Goal: Navigation & Orientation: Find specific page/section

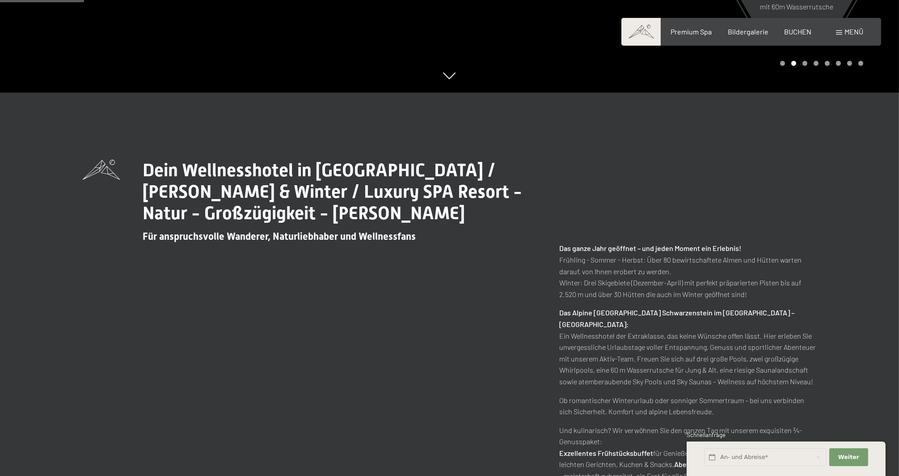
scroll to position [497, 0]
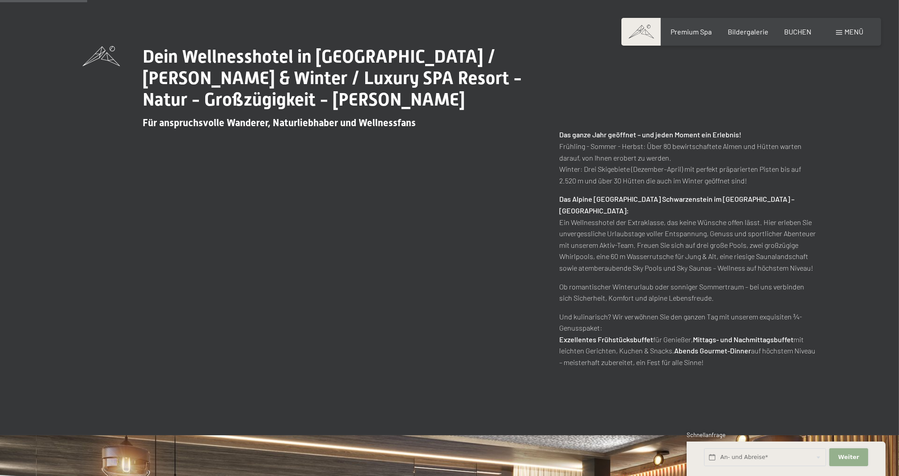
click at [851, 454] on span "Weiter" at bounding box center [848, 457] width 21 height 8
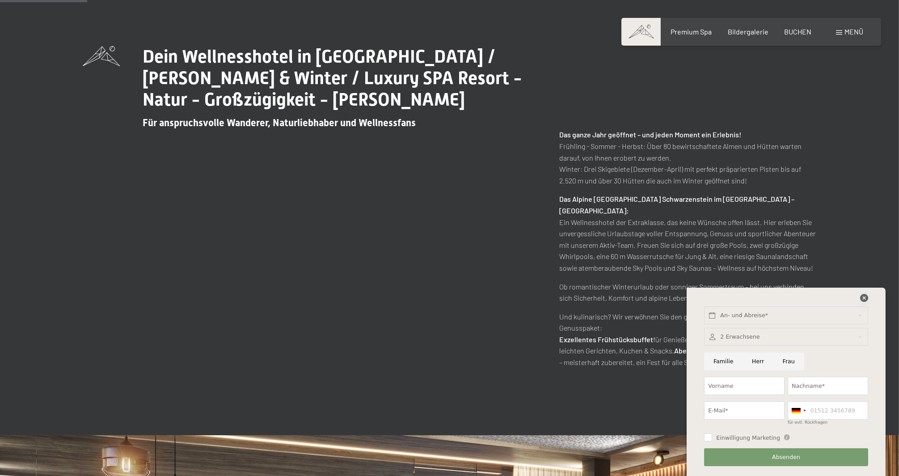
click at [862, 299] on icon at bounding box center [864, 298] width 8 height 8
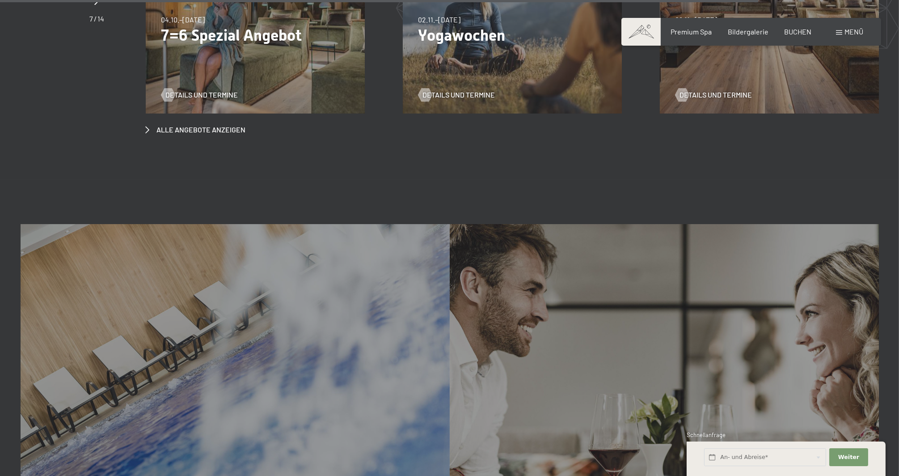
scroll to position [3885, 0]
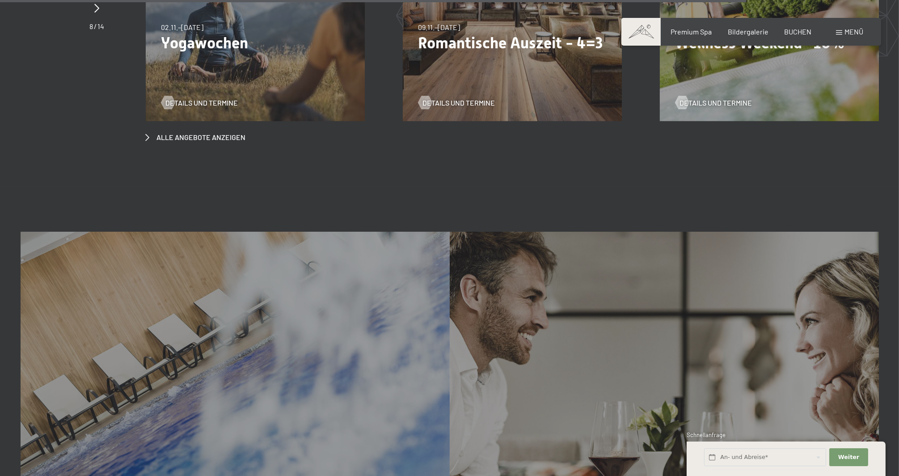
click at [842, 31] on div "Menü" at bounding box center [849, 32] width 27 height 10
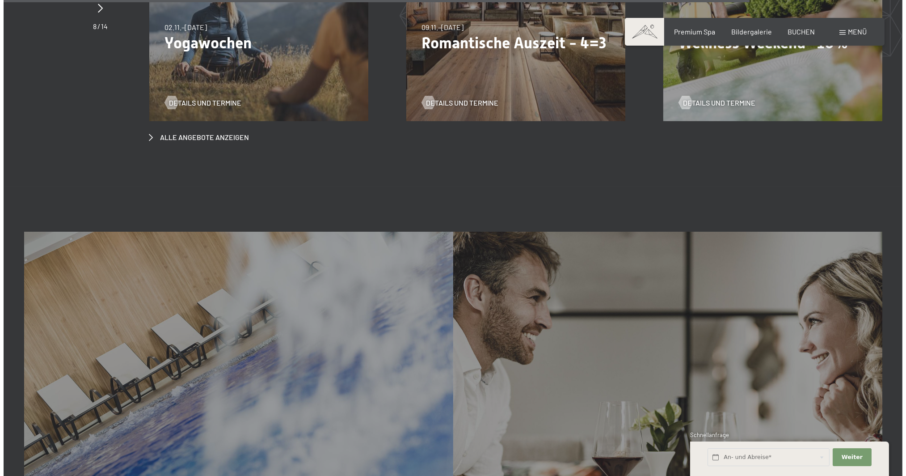
scroll to position [3904, 0]
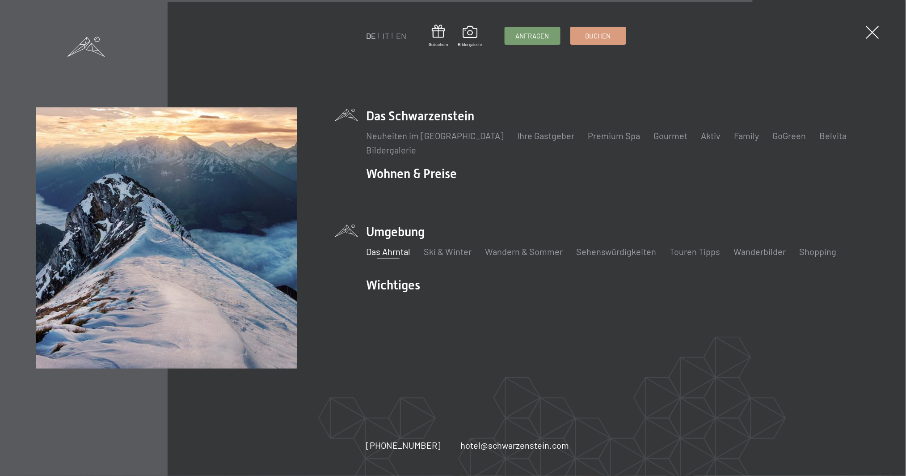
click at [406, 252] on link "Das Ahrntal" at bounding box center [389, 251] width 44 height 11
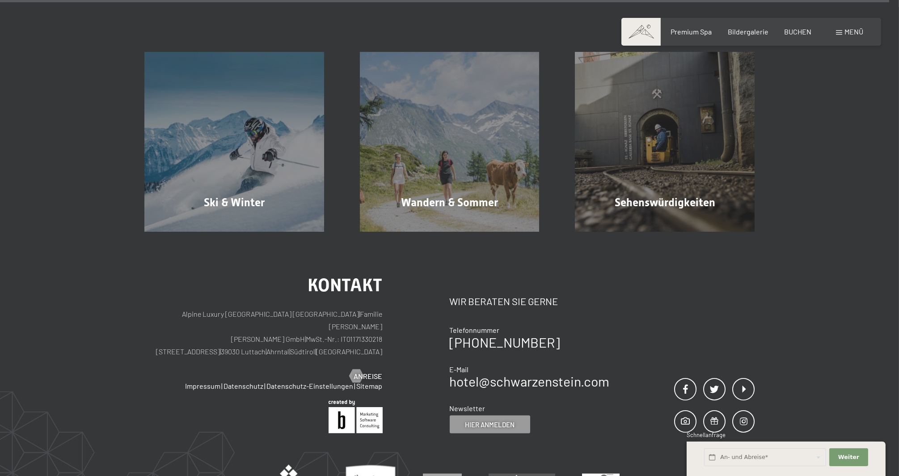
scroll to position [3300, 0]
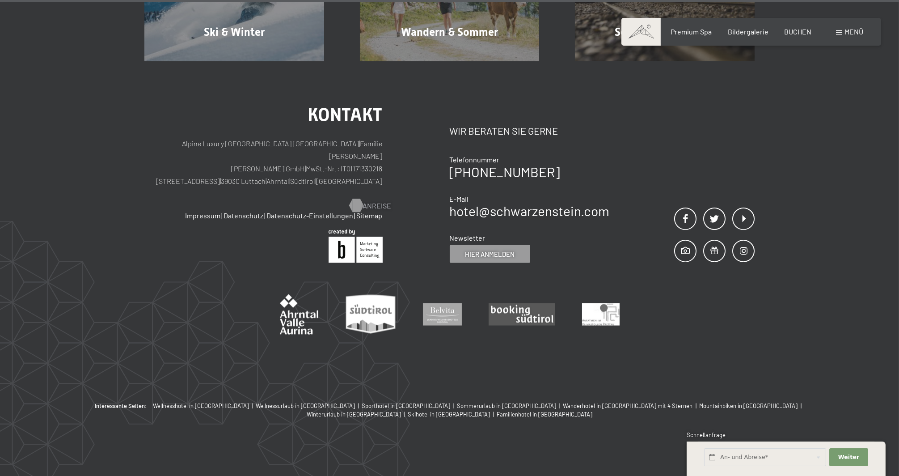
click at [372, 201] on span "Anreise" at bounding box center [377, 206] width 29 height 10
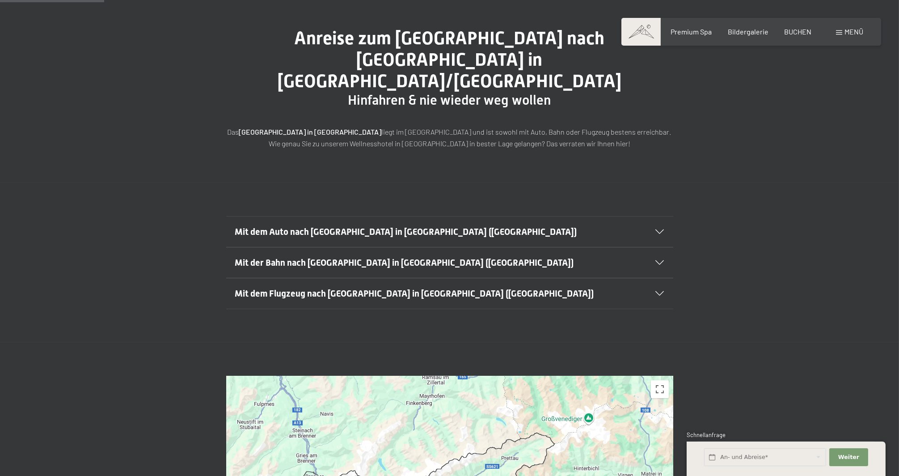
scroll to position [99, 0]
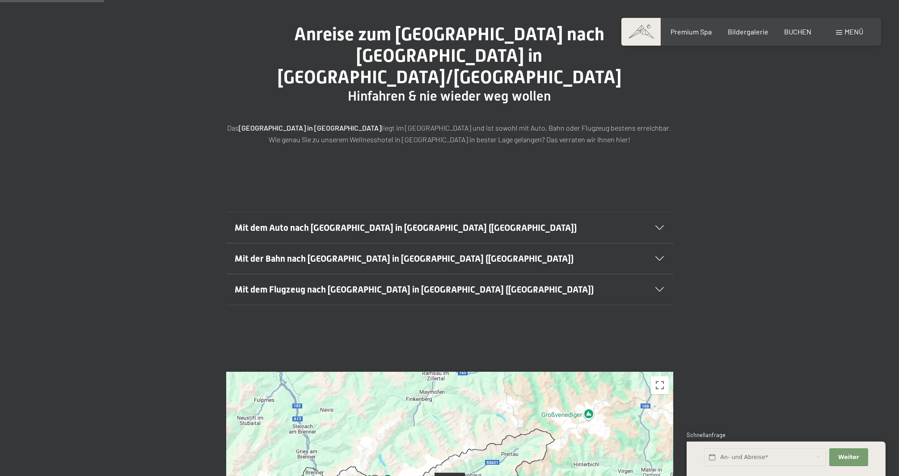
click at [662, 225] on icon at bounding box center [660, 227] width 8 height 4
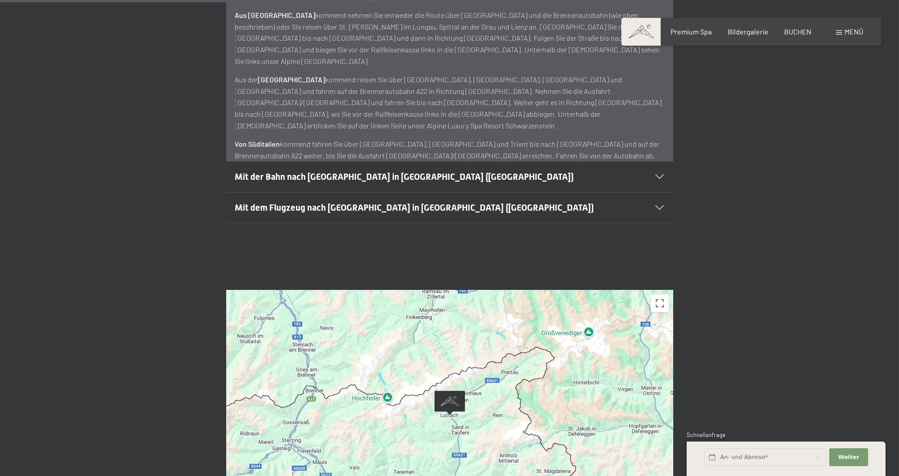
scroll to position [497, 0]
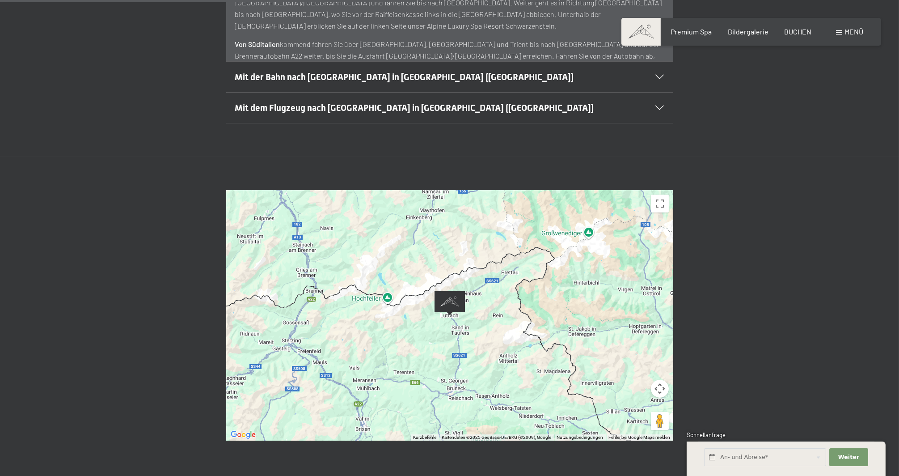
click at [427, 292] on div "Um von einem Element zum anderen zu gelangen, drückst du die Pfeiltasten entspr…" at bounding box center [449, 315] width 447 height 250
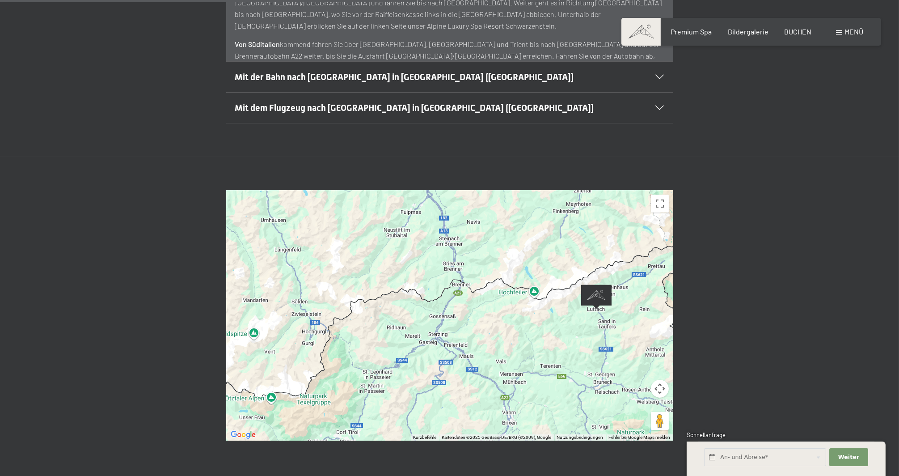
drag, startPoint x: 372, startPoint y: 311, endPoint x: 492, endPoint y: 310, distance: 119.8
click at [492, 310] on div "Um von einem Element zum anderen zu gelangen, drückst du die Pfeiltasten entspr…" at bounding box center [449, 315] width 447 height 250
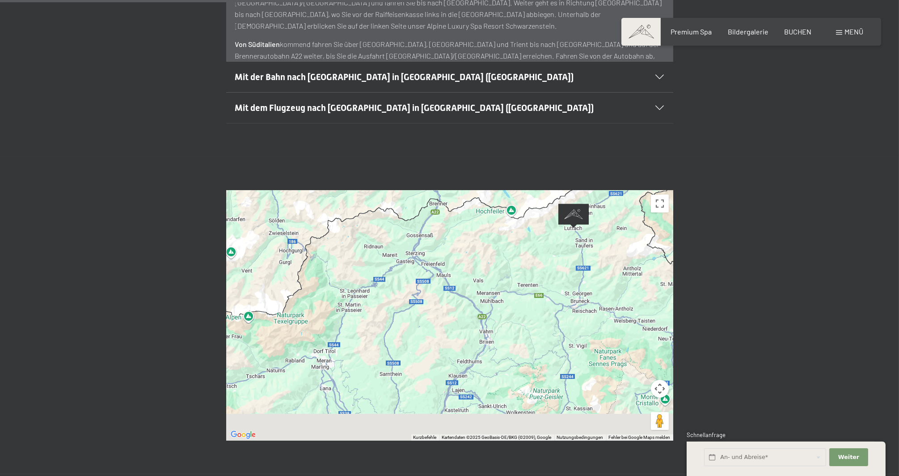
drag, startPoint x: 502, startPoint y: 294, endPoint x: 475, endPoint y: 198, distance: 99.8
click at [475, 198] on div "Um von einem Element zum anderen zu gelangen, drückst du die Pfeiltasten entspr…" at bounding box center [449, 315] width 447 height 250
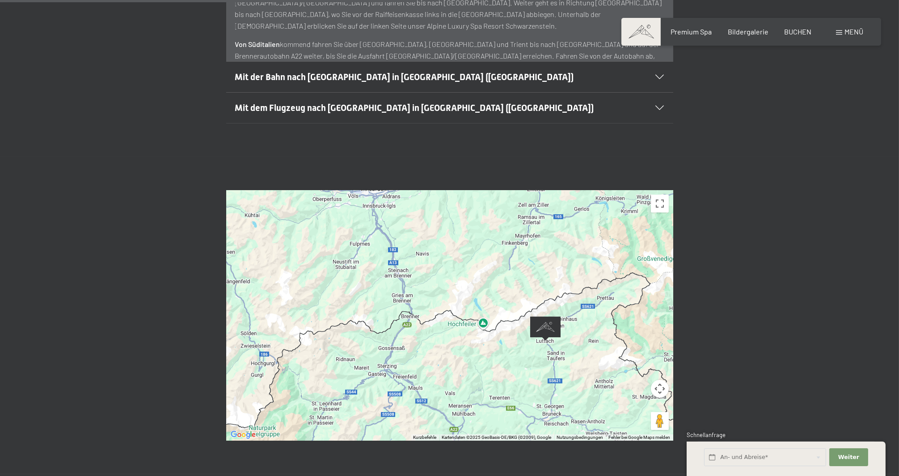
drag, startPoint x: 532, startPoint y: 253, endPoint x: 508, endPoint y: 383, distance: 131.9
click at [508, 383] on div "Um von einem Element zum anderen zu gelangen, drückst du die Pfeiltasten entspr…" at bounding box center [449, 315] width 447 height 250
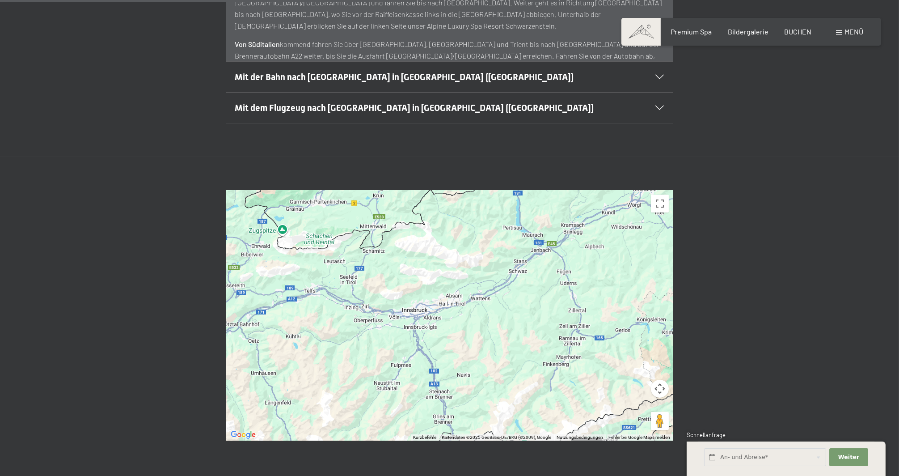
drag, startPoint x: 384, startPoint y: 216, endPoint x: 425, endPoint y: 338, distance: 128.8
click at [425, 338] on div "Um von einem Element zum anderen zu gelangen, drückst du die Pfeiltasten entspr…" at bounding box center [449, 315] width 447 height 250
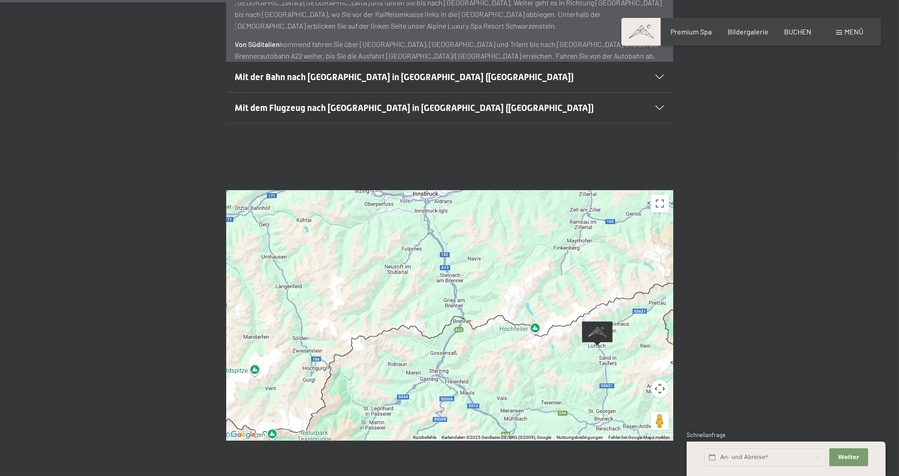
drag, startPoint x: 422, startPoint y: 318, endPoint x: 432, endPoint y: 201, distance: 117.6
click at [432, 201] on div "Um von einem Element zum anderen zu gelangen, drückst du die Pfeiltasten entspr…" at bounding box center [449, 315] width 447 height 250
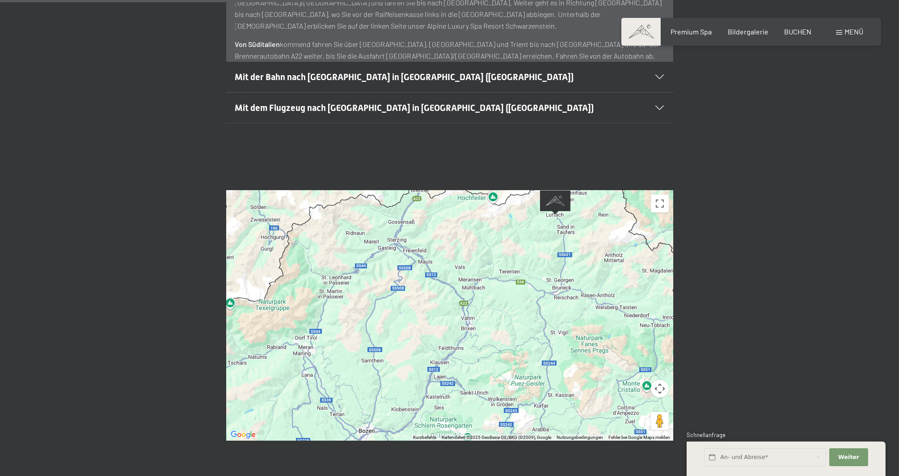
drag, startPoint x: 433, startPoint y: 370, endPoint x: 390, endPoint y: 244, distance: 133.6
click at [390, 244] on div "Um von einem Element zum anderen zu gelangen, drückst du die Pfeiltasten entspr…" at bounding box center [449, 315] width 447 height 250
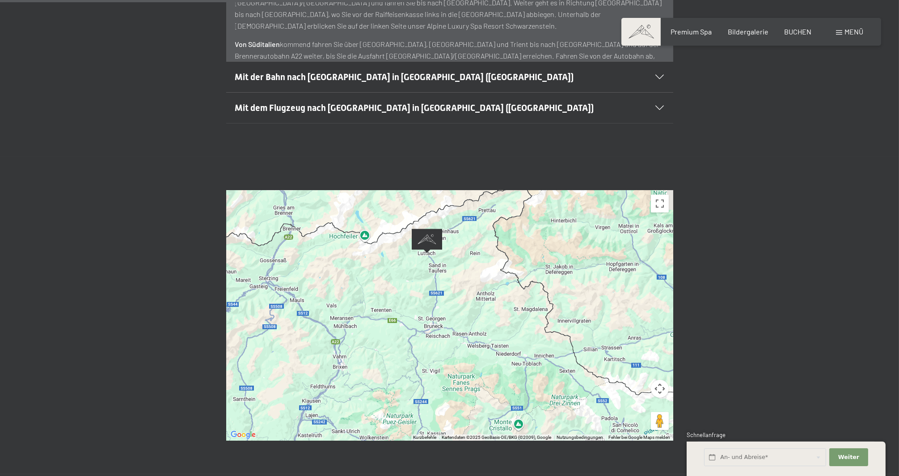
drag, startPoint x: 534, startPoint y: 265, endPoint x: 405, endPoint y: 303, distance: 134.8
click at [405, 303] on div "Um von einem Element zum anderen zu gelangen, drückst du die Pfeiltasten entspr…" at bounding box center [449, 315] width 447 height 250
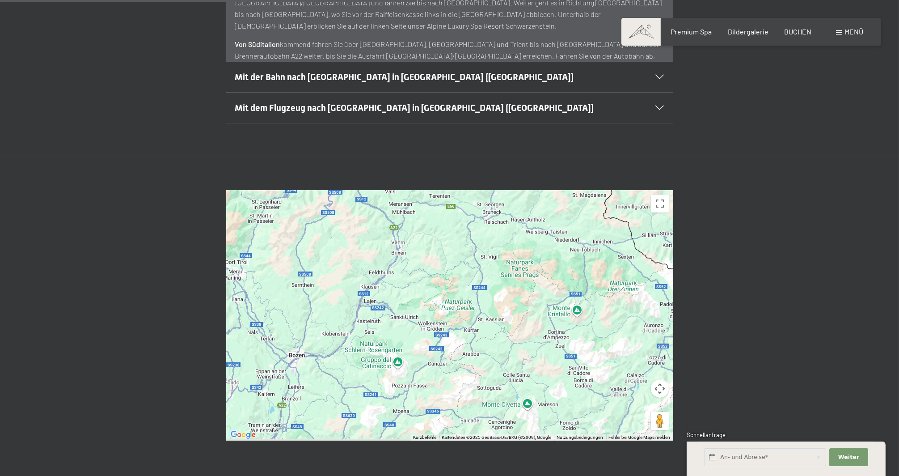
drag, startPoint x: 457, startPoint y: 287, endPoint x: 516, endPoint y: 170, distance: 131.4
click at [516, 190] on div "Um von einem Element zum anderen zu gelangen, drückst du die Pfeiltasten entspr…" at bounding box center [449, 315] width 447 height 250
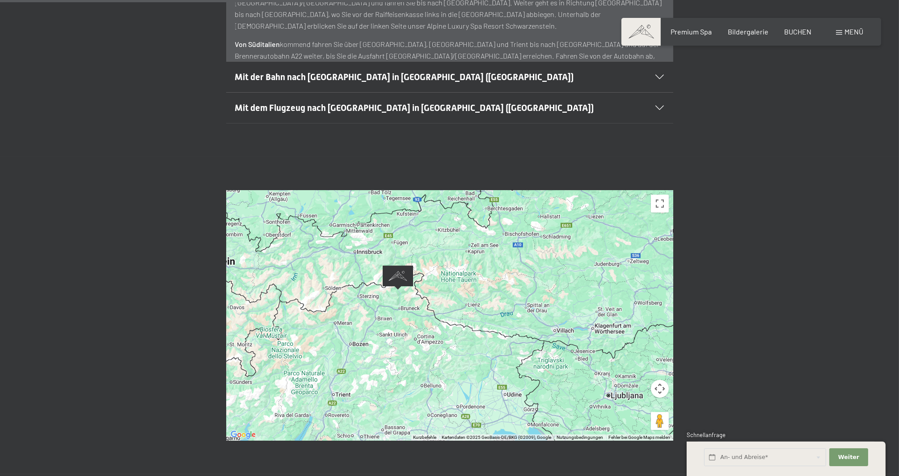
click at [367, 267] on span "Einwilligung Marketing*" at bounding box center [401, 263] width 74 height 9
click at [359, 267] on input "Einwilligung Marketing*" at bounding box center [355, 263] width 9 height 9
checkbox input "false"
